Goal: Information Seeking & Learning: Learn about a topic

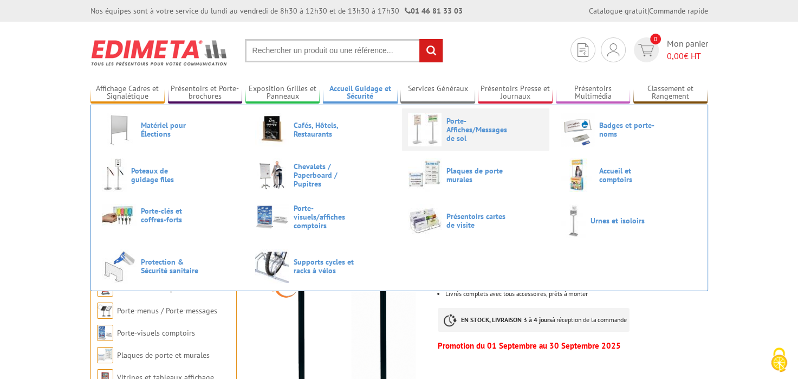
click at [441, 144] on img at bounding box center [425, 130] width 34 height 34
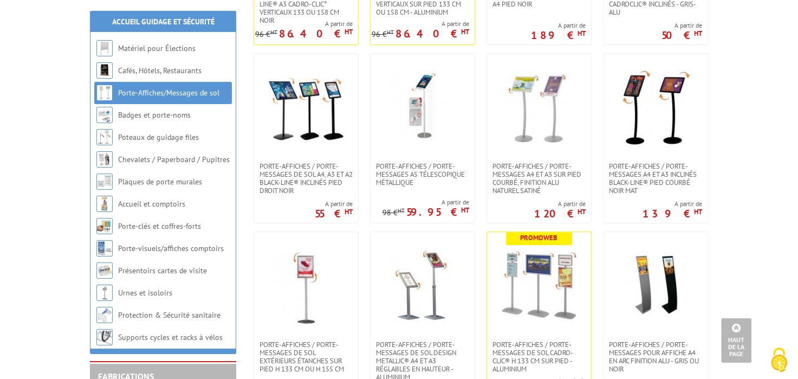
scroll to position [400, 0]
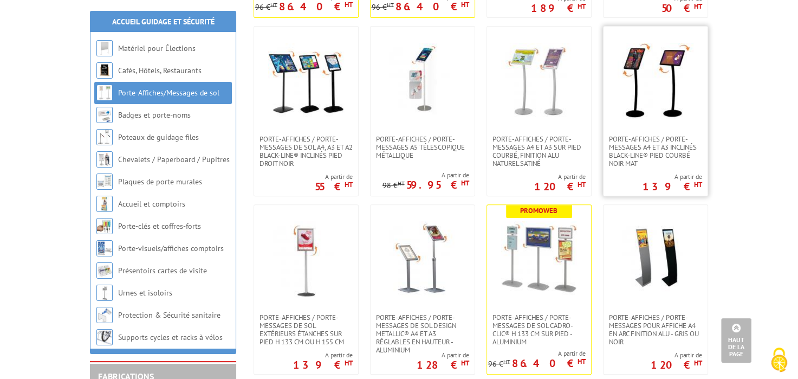
click at [666, 101] on img at bounding box center [655, 81] width 76 height 76
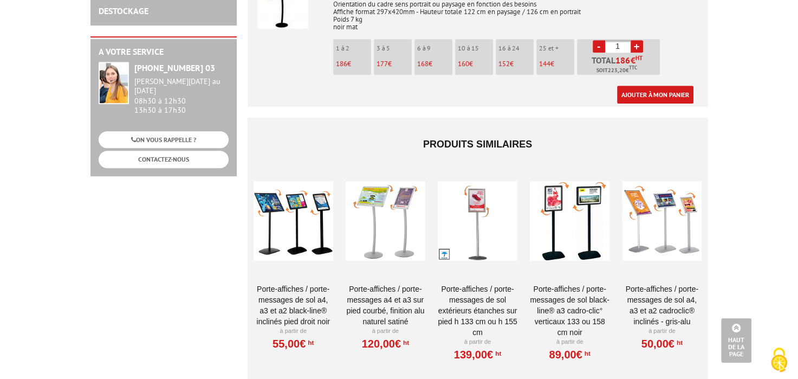
scroll to position [400, 0]
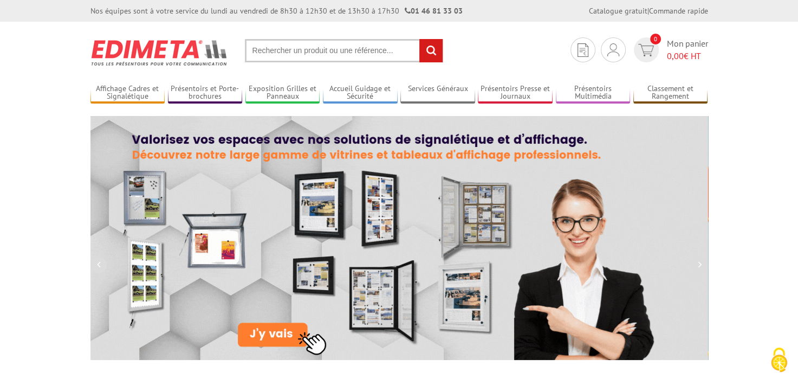
click at [273, 53] on input "text" at bounding box center [344, 50] width 198 height 23
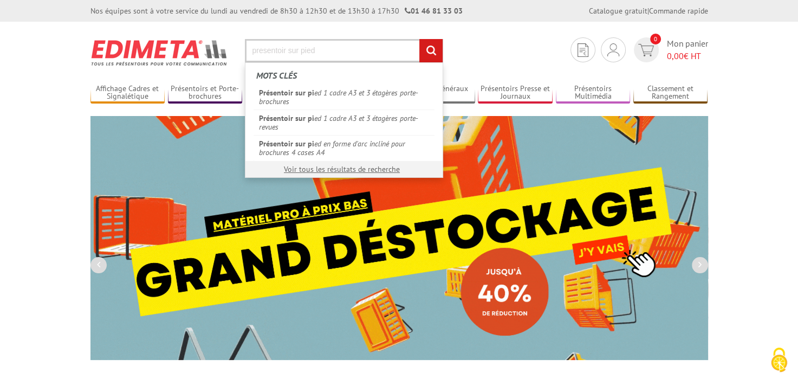
type input "presentoir sur pied"
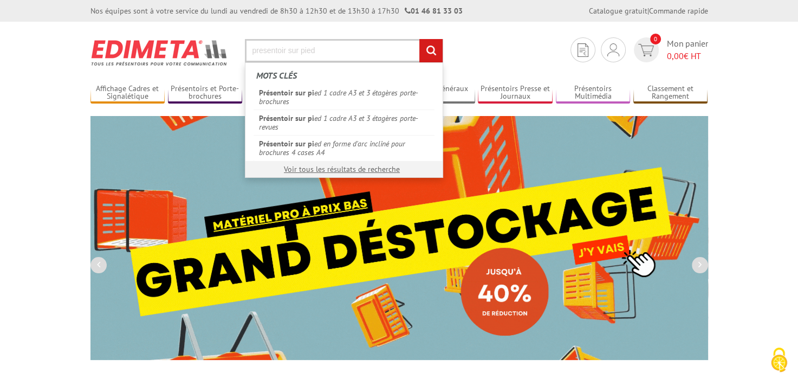
click at [419, 39] on input "rechercher" at bounding box center [430, 50] width 23 height 23
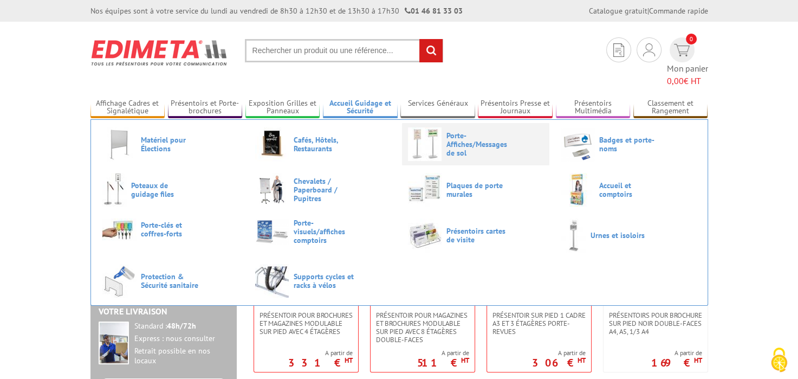
click at [480, 131] on span "Porte-Affiches/Messages de sol" at bounding box center [478, 144] width 65 height 26
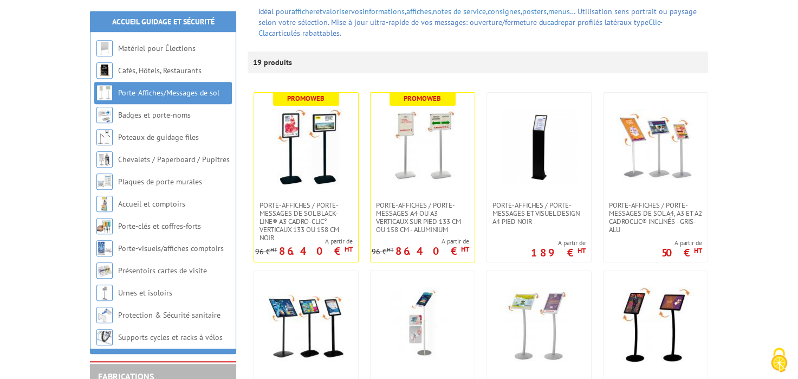
scroll to position [229, 0]
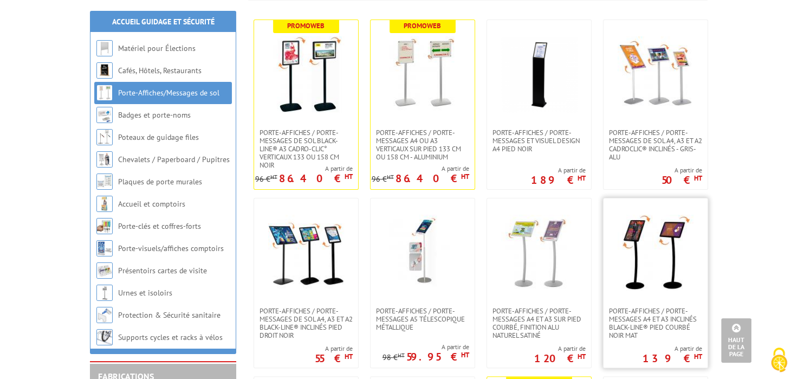
click at [662, 250] on img at bounding box center [655, 252] width 76 height 76
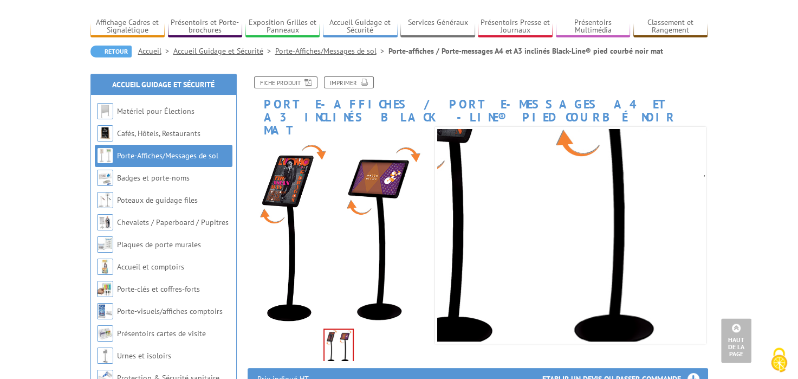
scroll to position [57, 0]
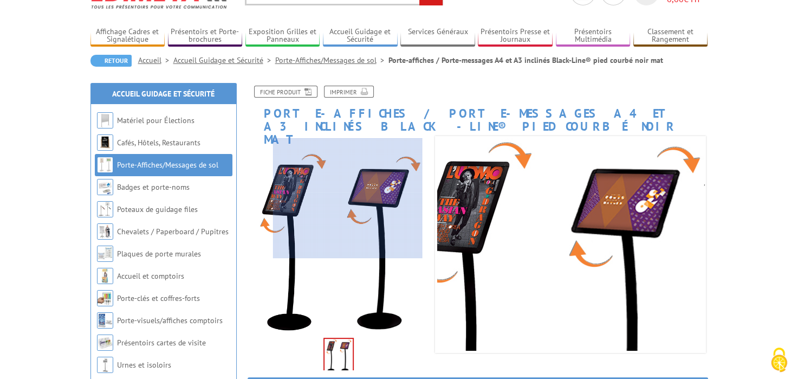
click at [348, 174] on div at bounding box center [347, 197] width 149 height 119
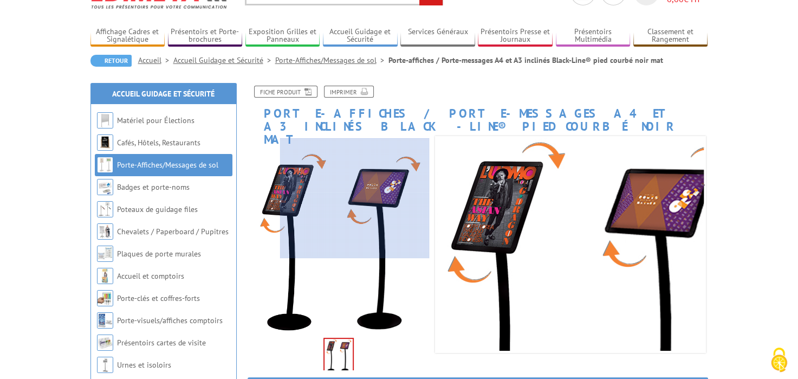
click at [391, 172] on div at bounding box center [354, 197] width 149 height 119
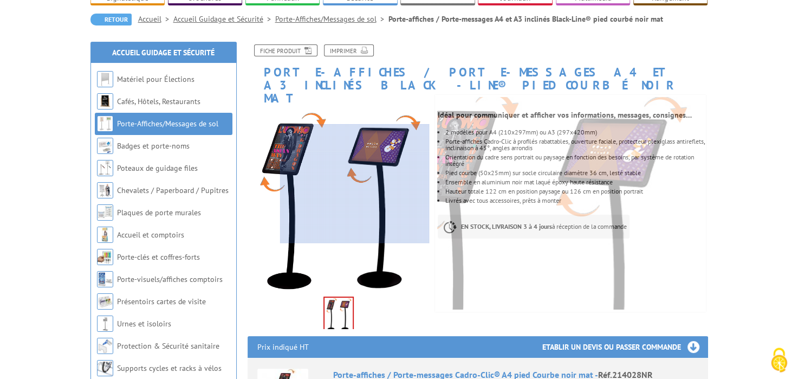
scroll to position [114, 0]
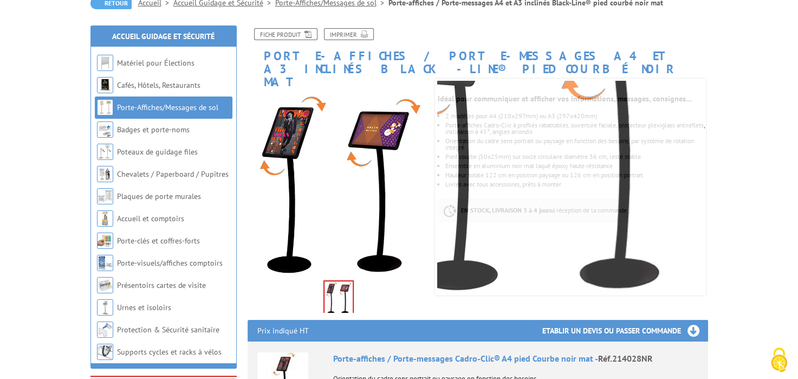
click at [342, 281] on img at bounding box center [338, 298] width 28 height 34
